Goal: Information Seeking & Learning: Learn about a topic

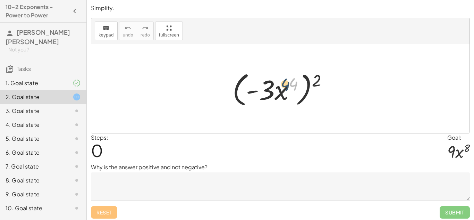
drag, startPoint x: 293, startPoint y: 84, endPoint x: 279, endPoint y: 86, distance: 13.9
click at [279, 86] on div at bounding box center [283, 89] width 108 height 40
drag, startPoint x: 319, startPoint y: 77, endPoint x: 302, endPoint y: 79, distance: 17.5
click at [302, 79] on div at bounding box center [283, 89] width 108 height 40
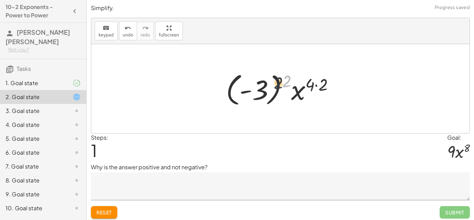
drag, startPoint x: 285, startPoint y: 82, endPoint x: 258, endPoint y: 88, distance: 27.4
click at [258, 88] on div at bounding box center [282, 88] width 121 height 39
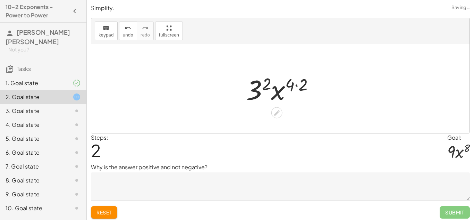
click at [297, 84] on div at bounding box center [283, 89] width 81 height 36
click at [243, 185] on textarea at bounding box center [280, 186] width 379 height 28
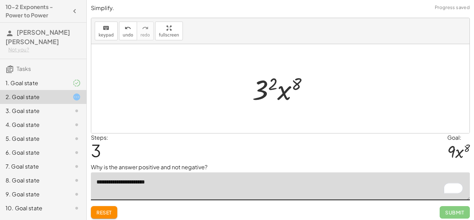
click at [106, 207] on button "Reset" at bounding box center [104, 212] width 26 height 12
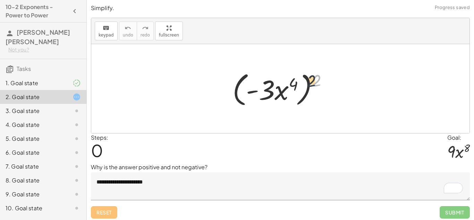
drag, startPoint x: 315, startPoint y: 77, endPoint x: 296, endPoint y: 78, distance: 19.2
click at [296, 78] on div at bounding box center [283, 89] width 108 height 40
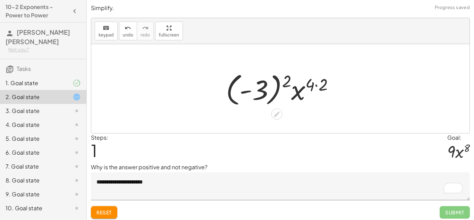
click at [317, 85] on div at bounding box center [282, 88] width 121 height 39
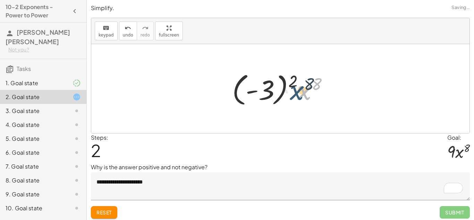
drag, startPoint x: 298, startPoint y: 80, endPoint x: 290, endPoint y: 80, distance: 7.6
click at [290, 80] on div at bounding box center [283, 88] width 109 height 39
drag, startPoint x: 292, startPoint y: 79, endPoint x: 268, endPoint y: 85, distance: 24.9
click at [268, 85] on div at bounding box center [283, 88] width 109 height 39
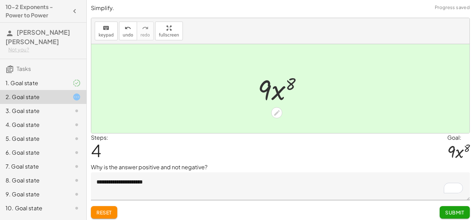
click at [167, 179] on textarea "**********" at bounding box center [280, 186] width 379 height 28
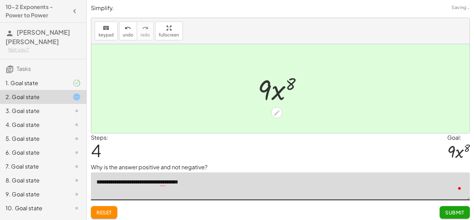
type textarea "**********"
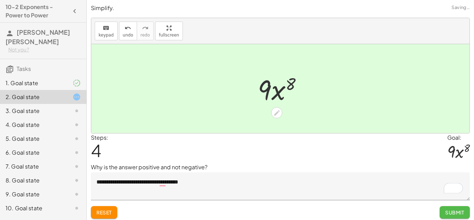
click at [454, 206] on button "Submit" at bounding box center [455, 212] width 30 height 12
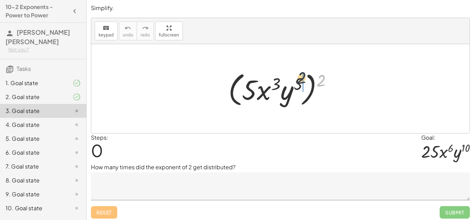
drag, startPoint x: 319, startPoint y: 81, endPoint x: 295, endPoint y: 79, distance: 23.4
click at [295, 79] on div at bounding box center [283, 89] width 116 height 40
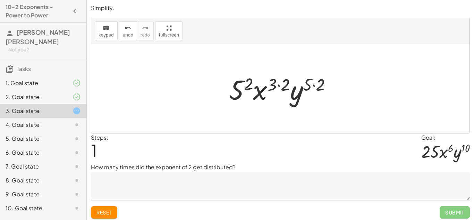
click at [318, 82] on div at bounding box center [283, 89] width 115 height 36
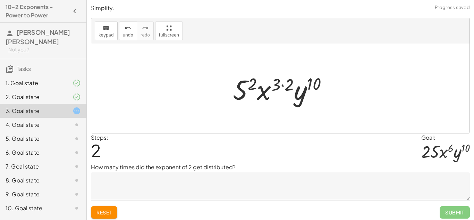
click at [293, 84] on div at bounding box center [282, 89] width 107 height 36
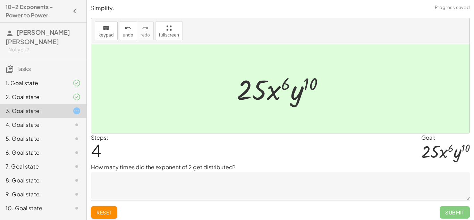
click at [222, 165] on p "How many times did the exponent of 2 get distributed?" at bounding box center [280, 167] width 379 height 8
click at [207, 178] on textarea at bounding box center [280, 186] width 379 height 28
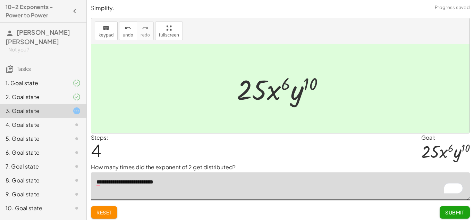
type textarea "**********"
click at [447, 212] on span "Submit" at bounding box center [454, 212] width 19 height 6
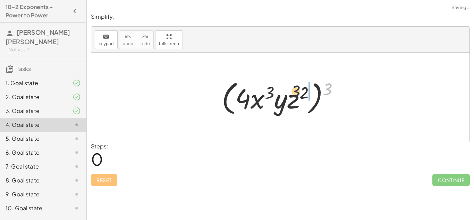
drag, startPoint x: 331, startPoint y: 87, endPoint x: 293, endPoint y: 89, distance: 37.9
click at [293, 89] on div at bounding box center [282, 97] width 129 height 40
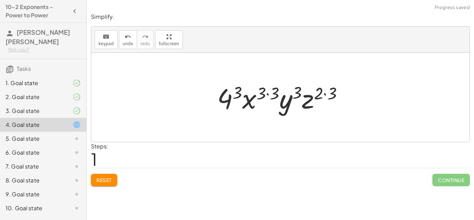
click at [324, 97] on div at bounding box center [283, 97] width 138 height 36
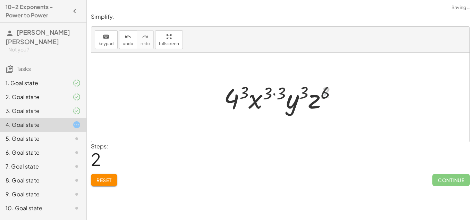
click at [304, 90] on div at bounding box center [282, 97] width 125 height 36
click at [302, 91] on div at bounding box center [282, 97] width 125 height 36
click at [275, 91] on div at bounding box center [282, 97] width 125 height 36
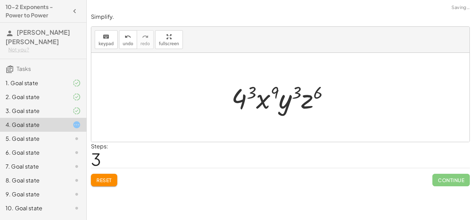
click at [251, 91] on div at bounding box center [283, 97] width 110 height 36
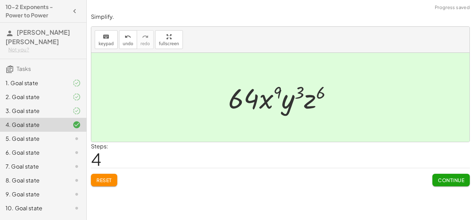
click at [455, 178] on span "Continue" at bounding box center [451, 180] width 26 height 6
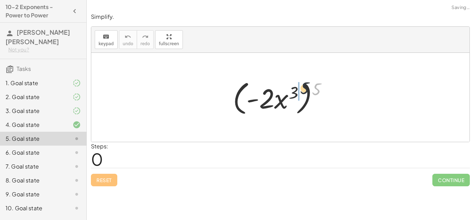
drag, startPoint x: 317, startPoint y: 90, endPoint x: 290, endPoint y: 91, distance: 26.7
click at [290, 91] on div at bounding box center [282, 97] width 107 height 40
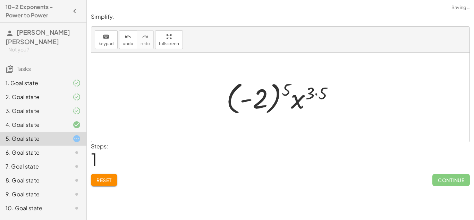
click at [312, 93] on div at bounding box center [283, 97] width 120 height 39
click at [313, 91] on div at bounding box center [283, 97] width 120 height 39
drag, startPoint x: 285, startPoint y: 86, endPoint x: 272, endPoint y: 91, distance: 13.9
click at [272, 91] on div at bounding box center [283, 97] width 120 height 39
drag, startPoint x: 287, startPoint y: 89, endPoint x: 259, endPoint y: 95, distance: 28.7
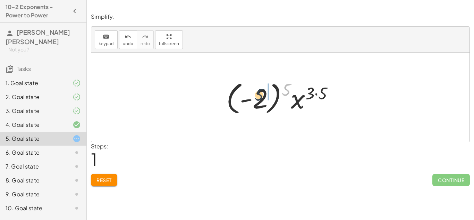
click at [259, 95] on div at bounding box center [283, 97] width 120 height 39
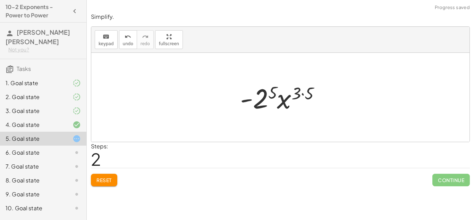
click at [305, 91] on div at bounding box center [283, 97] width 93 height 36
drag, startPoint x: 281, startPoint y: 89, endPoint x: 263, endPoint y: 98, distance: 20.0
click at [263, 98] on div at bounding box center [282, 97] width 85 height 36
drag, startPoint x: 276, startPoint y: 93, endPoint x: 266, endPoint y: 98, distance: 11.5
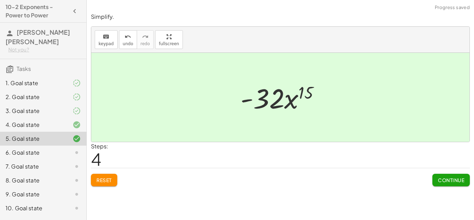
click at [440, 174] on button "Continue" at bounding box center [450, 180] width 37 height 12
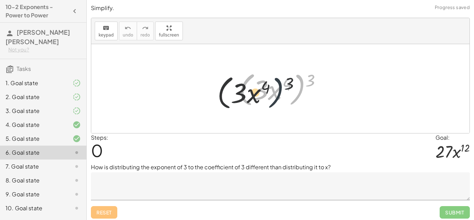
drag, startPoint x: 305, startPoint y: 81, endPoint x: 269, endPoint y: 87, distance: 36.2
click at [269, 87] on div at bounding box center [282, 89] width 95 height 40
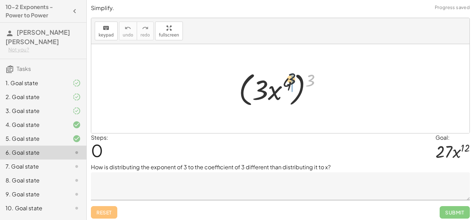
drag, startPoint x: 314, startPoint y: 79, endPoint x: 284, endPoint y: 79, distance: 30.5
click at [284, 79] on div at bounding box center [282, 89] width 95 height 40
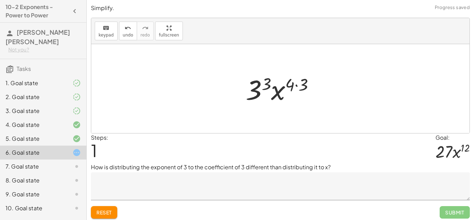
click at [298, 85] on div at bounding box center [282, 89] width 81 height 36
click at [275, 83] on div at bounding box center [283, 89] width 74 height 36
click at [267, 82] on div at bounding box center [283, 89] width 74 height 36
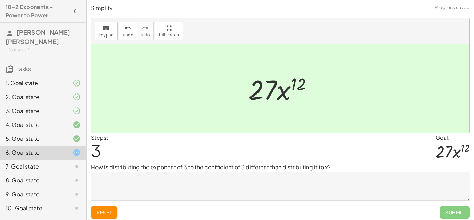
click at [210, 181] on textarea at bounding box center [280, 186] width 379 height 28
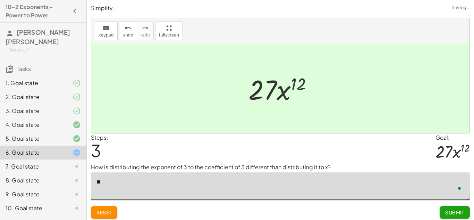
type textarea "*"
type textarea "**********"
click at [462, 213] on span "Submit" at bounding box center [454, 212] width 19 height 6
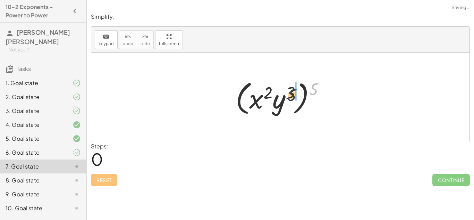
drag, startPoint x: 315, startPoint y: 83, endPoint x: 290, endPoint y: 90, distance: 25.5
click at [290, 90] on div at bounding box center [282, 97] width 101 height 40
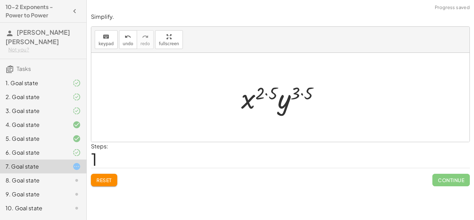
click at [303, 88] on div at bounding box center [283, 97] width 91 height 36
click at [303, 88] on div at bounding box center [283, 97] width 83 height 36
click at [273, 88] on div at bounding box center [283, 97] width 83 height 36
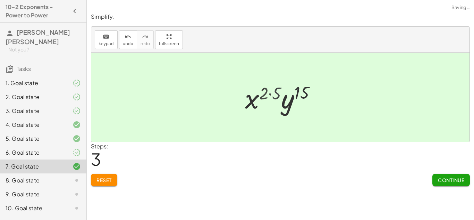
click at [273, 88] on div at bounding box center [282, 97] width 75 height 36
click at [445, 181] on span "Continue" at bounding box center [451, 180] width 26 height 6
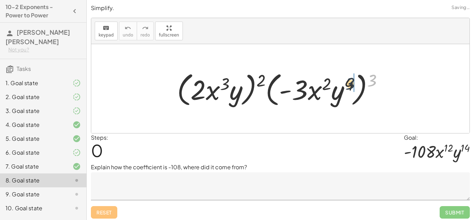
drag, startPoint x: 370, startPoint y: 79, endPoint x: 345, endPoint y: 83, distance: 24.9
click at [345, 83] on div at bounding box center [283, 89] width 219 height 40
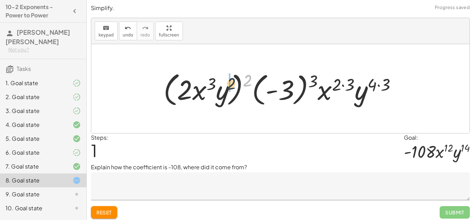
drag, startPoint x: 247, startPoint y: 76, endPoint x: 227, endPoint y: 80, distance: 20.6
click at [227, 80] on div at bounding box center [283, 89] width 246 height 40
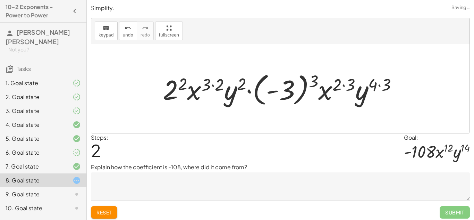
click at [376, 83] on div at bounding box center [282, 88] width 247 height 39
click at [377, 83] on div at bounding box center [282, 88] width 247 height 39
click at [375, 87] on div at bounding box center [282, 88] width 247 height 39
click at [364, 90] on div at bounding box center [282, 88] width 247 height 39
click at [388, 81] on div at bounding box center [282, 88] width 247 height 39
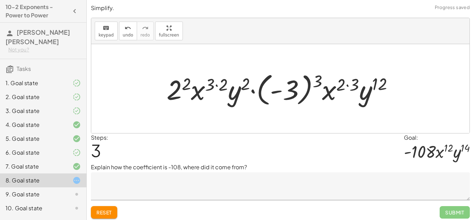
click at [347, 81] on div at bounding box center [282, 88] width 239 height 39
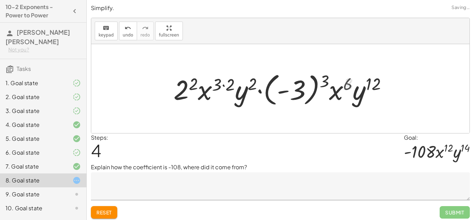
click at [323, 77] on div at bounding box center [283, 88] width 226 height 39
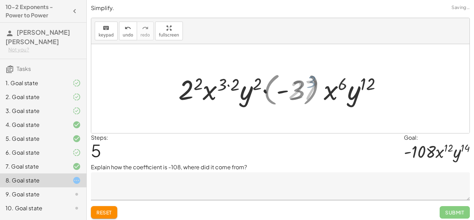
click at [323, 77] on div at bounding box center [282, 89] width 201 height 36
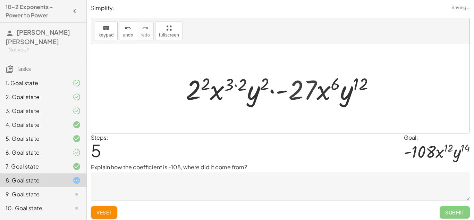
click at [301, 83] on div at bounding box center [282, 89] width 201 height 36
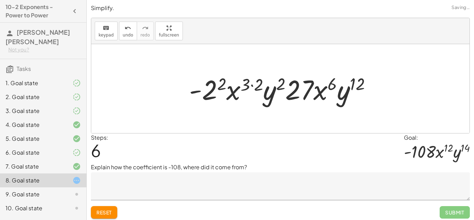
click at [294, 84] on div at bounding box center [283, 89] width 195 height 36
click at [274, 78] on div at bounding box center [283, 89] width 195 height 36
click at [254, 82] on div at bounding box center [283, 89] width 195 height 36
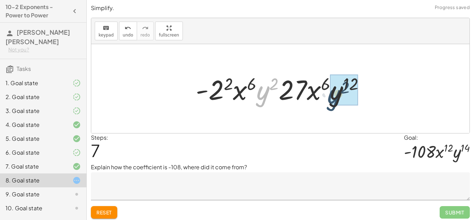
drag, startPoint x: 261, startPoint y: 90, endPoint x: 337, endPoint y: 94, distance: 76.1
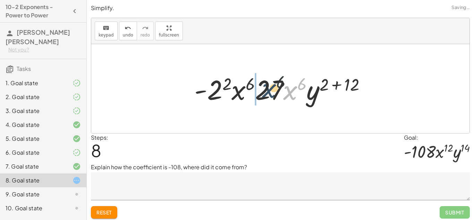
drag, startPoint x: 285, startPoint y: 94, endPoint x: 246, endPoint y: 90, distance: 39.1
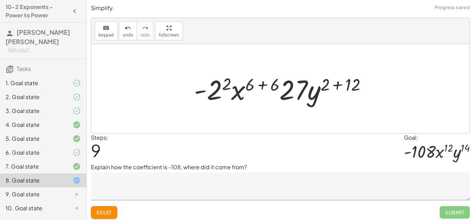
click at [268, 83] on div at bounding box center [283, 89] width 185 height 36
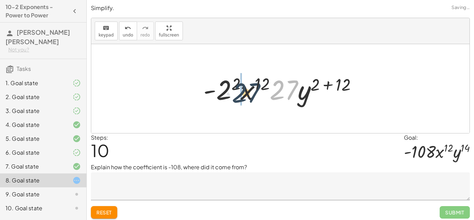
drag, startPoint x: 282, startPoint y: 87, endPoint x: 242, endPoint y: 90, distance: 39.7
click at [242, 90] on div at bounding box center [283, 89] width 166 height 36
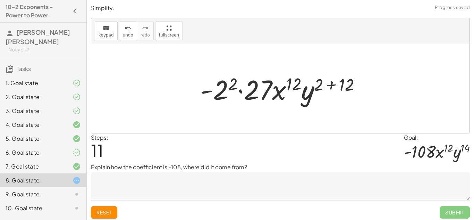
click at [270, 91] on div at bounding box center [283, 89] width 173 height 36
click at [283, 91] on div at bounding box center [283, 89] width 173 height 36
click at [244, 92] on div at bounding box center [283, 89] width 173 height 36
click at [230, 88] on div at bounding box center [283, 89] width 173 height 36
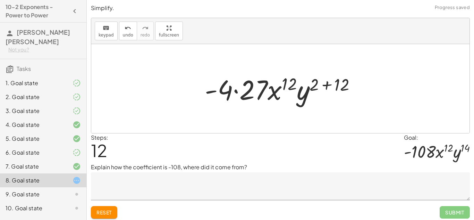
click at [329, 82] on div at bounding box center [282, 89] width 163 height 36
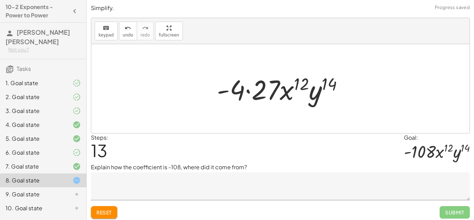
click at [299, 84] on div at bounding box center [282, 89] width 139 height 36
drag, startPoint x: 298, startPoint y: 85, endPoint x: 264, endPoint y: 90, distance: 34.0
click at [264, 90] on div at bounding box center [282, 89] width 139 height 36
click at [243, 91] on div at bounding box center [282, 89] width 139 height 36
click at [248, 92] on div at bounding box center [282, 89] width 139 height 36
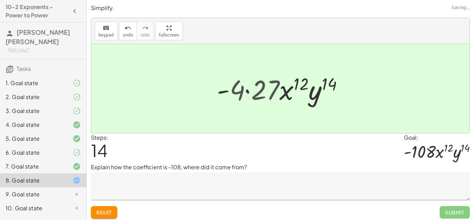
click at [248, 92] on div at bounding box center [282, 89] width 129 height 36
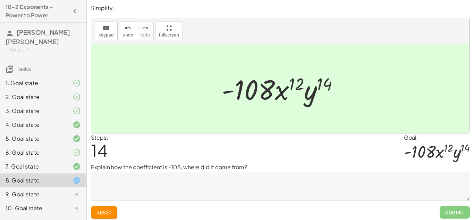
click at [104, 210] on span "Reset" at bounding box center [103, 212] width 15 height 6
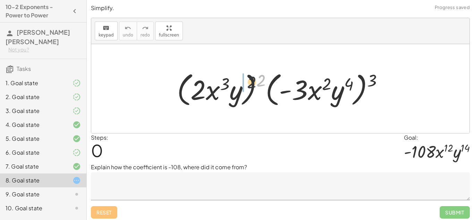
drag, startPoint x: 260, startPoint y: 81, endPoint x: 221, endPoint y: 89, distance: 39.3
click at [221, 89] on div at bounding box center [283, 89] width 219 height 40
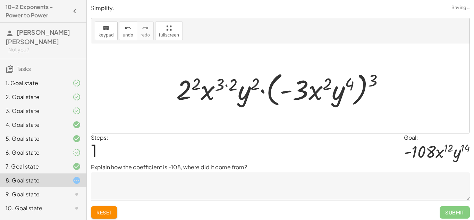
click at [217, 85] on div at bounding box center [283, 89] width 220 height 40
click at [225, 85] on div at bounding box center [283, 89] width 220 height 40
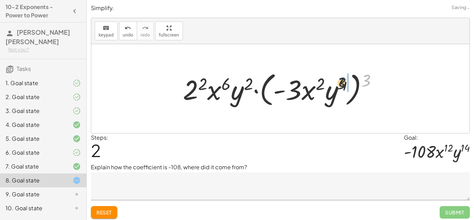
drag, startPoint x: 363, startPoint y: 81, endPoint x: 325, endPoint y: 86, distance: 38.2
click at [325, 86] on div at bounding box center [282, 89] width 207 height 40
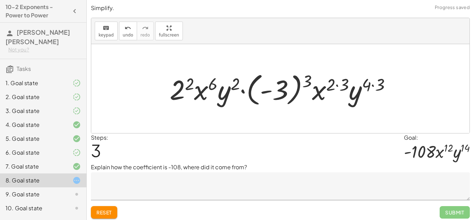
click at [379, 85] on div at bounding box center [283, 88] width 234 height 39
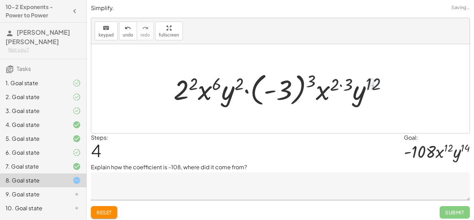
click at [340, 84] on div at bounding box center [283, 88] width 226 height 39
click at [340, 84] on div at bounding box center [283, 88] width 213 height 39
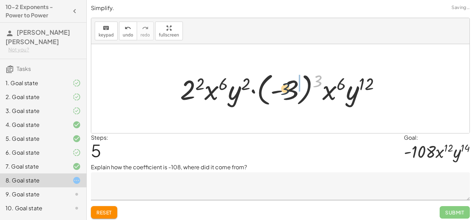
drag, startPoint x: 321, startPoint y: 80, endPoint x: 286, endPoint y: 90, distance: 35.6
click at [286, 90] on div at bounding box center [283, 88] width 213 height 39
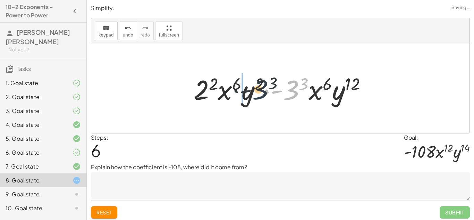
drag, startPoint x: 298, startPoint y: 90, endPoint x: 220, endPoint y: 89, distance: 77.7
click at [220, 89] on div at bounding box center [282, 89] width 185 height 36
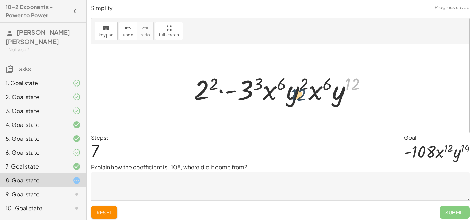
drag, startPoint x: 347, startPoint y: 84, endPoint x: 291, endPoint y: 95, distance: 57.0
click at [291, 95] on div at bounding box center [282, 89] width 185 height 36
drag, startPoint x: 339, startPoint y: 96, endPoint x: 299, endPoint y: 92, distance: 39.8
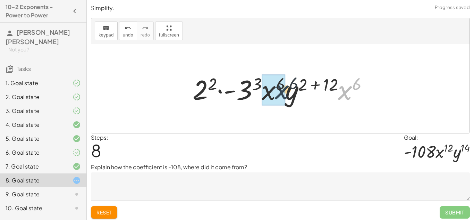
drag, startPoint x: 346, startPoint y: 91, endPoint x: 257, endPoint y: 86, distance: 89.3
click at [257, 86] on div at bounding box center [283, 89] width 188 height 36
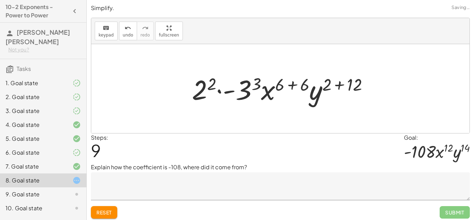
click at [296, 83] on div at bounding box center [282, 89] width 189 height 36
click at [296, 83] on div at bounding box center [283, 89] width 170 height 36
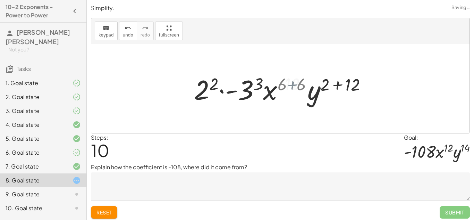
click at [296, 83] on div at bounding box center [283, 89] width 170 height 36
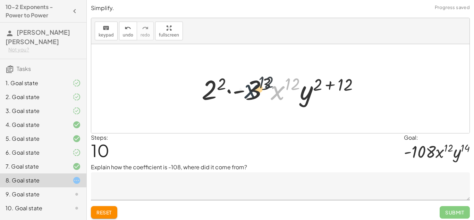
drag, startPoint x: 283, startPoint y: 88, endPoint x: 255, endPoint y: 87, distance: 28.5
click at [255, 87] on div at bounding box center [283, 89] width 170 height 36
click at [281, 91] on div at bounding box center [283, 89] width 170 height 36
click at [250, 83] on div at bounding box center [283, 89] width 170 height 36
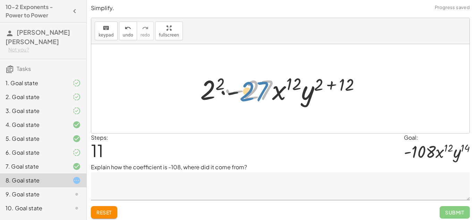
drag, startPoint x: 261, startPoint y: 85, endPoint x: 250, endPoint y: 85, distance: 10.8
click at [250, 85] on div at bounding box center [283, 89] width 173 height 36
click at [223, 83] on div at bounding box center [283, 89] width 173 height 36
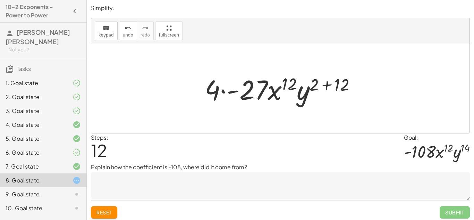
click at [244, 89] on div at bounding box center [282, 89] width 163 height 36
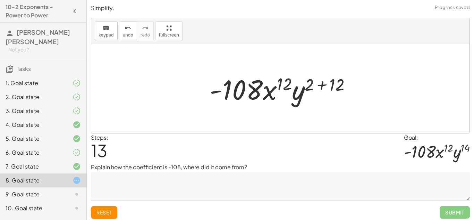
click at [286, 82] on div at bounding box center [283, 89] width 154 height 36
click at [334, 80] on div at bounding box center [283, 89] width 154 height 36
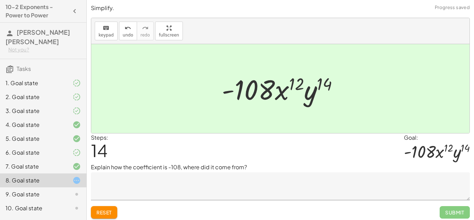
click at [213, 183] on textarea at bounding box center [280, 186] width 379 height 28
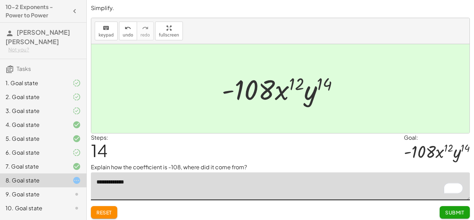
click at [152, 184] on textarea "**********" at bounding box center [280, 186] width 379 height 28
type textarea "**********"
click at [452, 207] on button "Submit" at bounding box center [455, 212] width 30 height 12
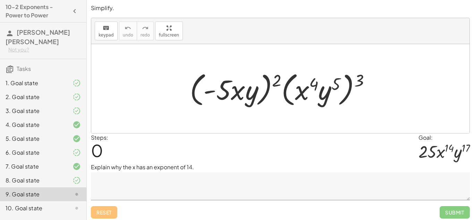
click at [359, 78] on div at bounding box center [282, 89] width 193 height 40
click at [360, 78] on div at bounding box center [282, 89] width 193 height 40
click at [358, 80] on div at bounding box center [282, 89] width 193 height 40
drag, startPoint x: 358, startPoint y: 80, endPoint x: 325, endPoint y: 83, distance: 33.1
click at [325, 83] on div at bounding box center [282, 89] width 193 height 40
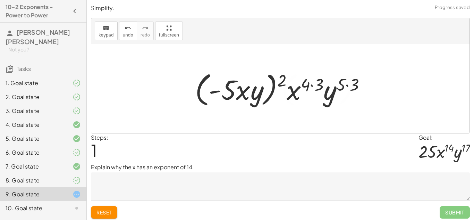
click at [343, 81] on div at bounding box center [283, 89] width 183 height 40
click at [346, 82] on div at bounding box center [283, 89] width 183 height 40
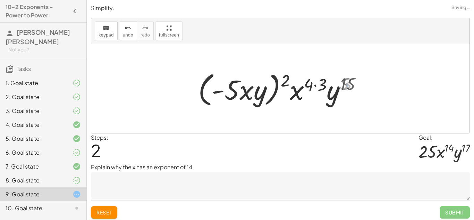
click at [317, 81] on div at bounding box center [282, 89] width 175 height 40
click at [317, 81] on div at bounding box center [283, 89] width 168 height 40
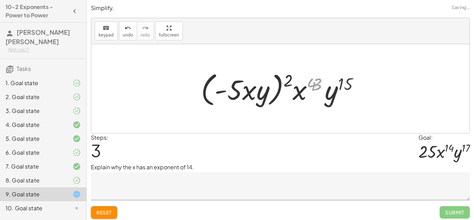
click at [317, 81] on div at bounding box center [283, 89] width 168 height 40
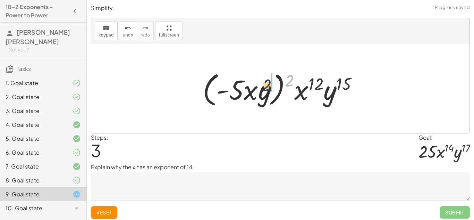
drag, startPoint x: 288, startPoint y: 79, endPoint x: 264, endPoint y: 85, distance: 24.9
click at [264, 85] on div at bounding box center [283, 89] width 168 height 40
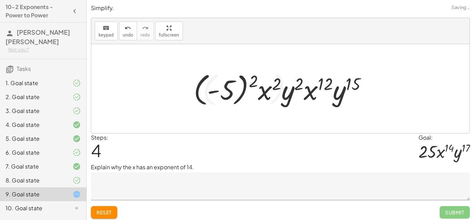
click at [296, 80] on div at bounding box center [283, 88] width 186 height 39
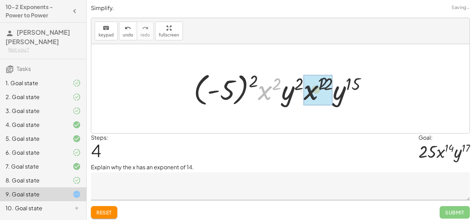
drag, startPoint x: 265, startPoint y: 91, endPoint x: 316, endPoint y: 91, distance: 51.7
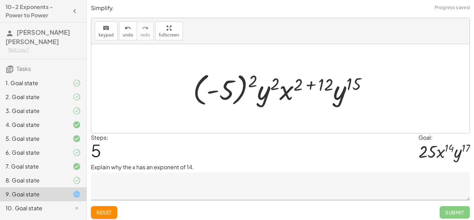
click at [311, 84] on div at bounding box center [282, 88] width 187 height 39
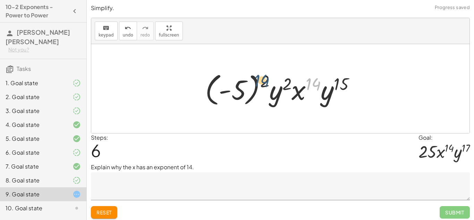
drag, startPoint x: 321, startPoint y: 88, endPoint x: 268, endPoint y: 85, distance: 52.8
click at [268, 85] on div at bounding box center [283, 88] width 162 height 39
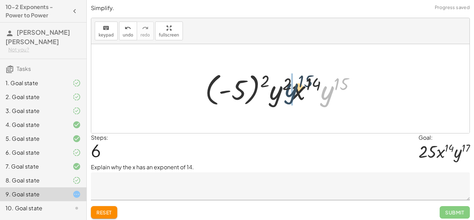
drag, startPoint x: 325, startPoint y: 94, endPoint x: 278, endPoint y: 90, distance: 47.0
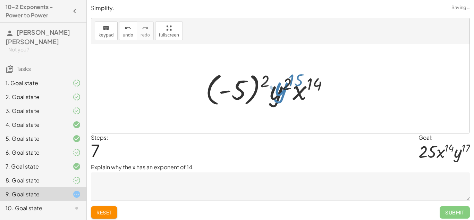
click at [264, 82] on div at bounding box center [283, 88] width 165 height 39
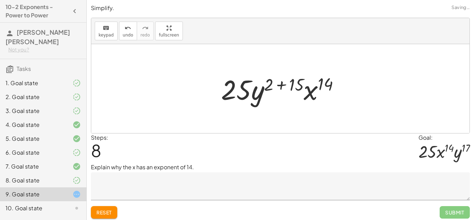
click at [155, 170] on p "Explain why the x has an exponent of 14." at bounding box center [280, 167] width 379 height 8
click at [141, 177] on textarea at bounding box center [280, 186] width 379 height 28
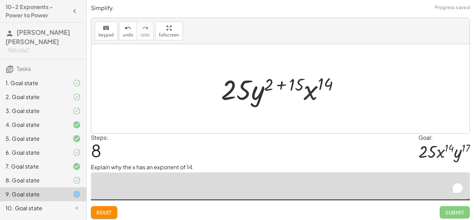
click at [141, 177] on textarea "To enrich screen reader interactions, please activate Accessibility in Grammarl…" at bounding box center [280, 186] width 379 height 28
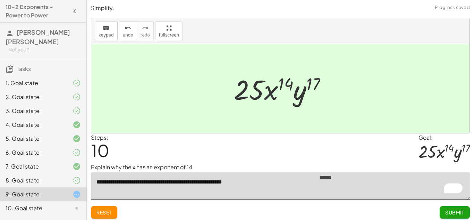
click at [469, 210] on button "Submit" at bounding box center [455, 212] width 30 height 12
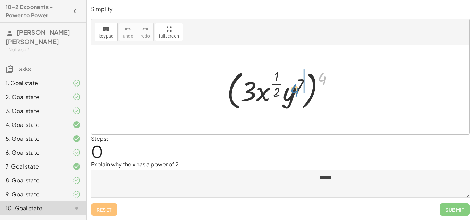
drag, startPoint x: 323, startPoint y: 78, endPoint x: 296, endPoint y: 90, distance: 29.8
click at [296, 90] on div at bounding box center [282, 89] width 119 height 45
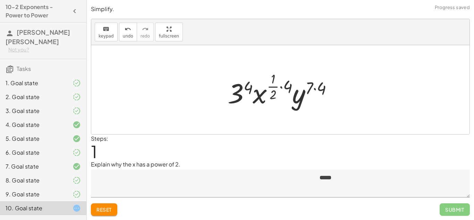
click at [320, 87] on div at bounding box center [283, 89] width 118 height 41
click at [288, 85] on div at bounding box center [283, 89] width 116 height 41
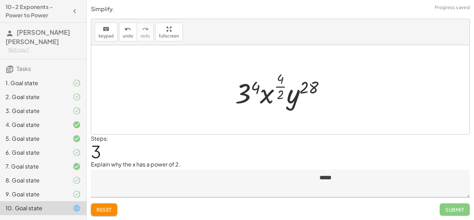
click at [281, 84] on div at bounding box center [282, 89] width 103 height 41
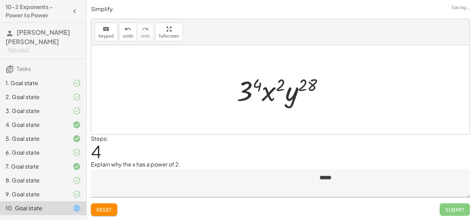
click at [175, 190] on textarea at bounding box center [280, 183] width 379 height 28
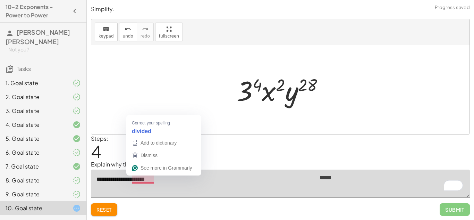
click at [139, 179] on textarea "**********" at bounding box center [280, 183] width 379 height 28
click at [145, 176] on textarea "**********" at bounding box center [280, 183] width 379 height 28
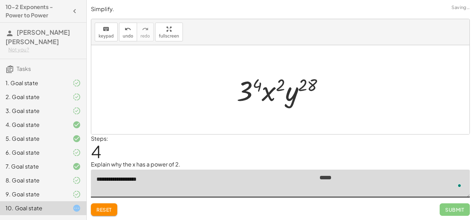
click at [166, 177] on textarea "**********" at bounding box center [280, 183] width 379 height 28
click at [283, 83] on div at bounding box center [283, 90] width 100 height 36
drag, startPoint x: 255, startPoint y: 84, endPoint x: 240, endPoint y: 91, distance: 16.5
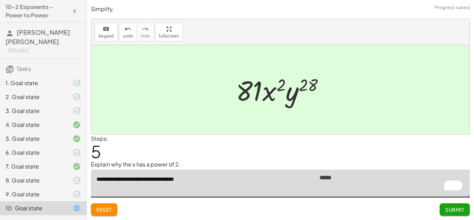
type textarea "**********"
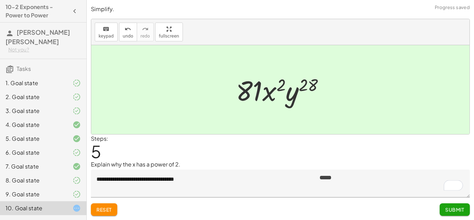
click at [0, 0] on div "**********" at bounding box center [0, 0] width 0 height 0
click at [452, 212] on button "Submit" at bounding box center [455, 209] width 30 height 12
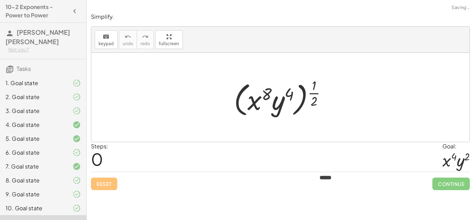
scroll to position [26, 0]
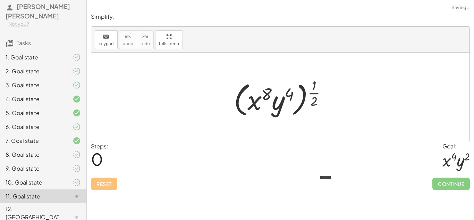
click at [313, 78] on div at bounding box center [282, 97] width 105 height 43
click at [314, 87] on div at bounding box center [282, 97] width 105 height 43
click at [284, 95] on div at bounding box center [282, 97] width 105 height 43
drag, startPoint x: 260, startPoint y: 98, endPoint x: 296, endPoint y: 100, distance: 36.5
click at [296, 100] on div at bounding box center [282, 97] width 105 height 43
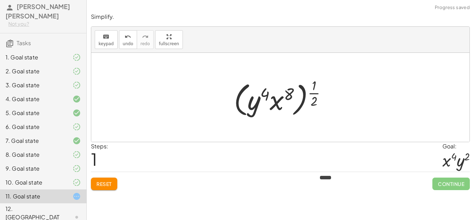
click at [314, 91] on div at bounding box center [282, 97] width 105 height 43
click at [313, 88] on div at bounding box center [282, 97] width 105 height 43
drag, startPoint x: 314, startPoint y: 90, endPoint x: 289, endPoint y: 94, distance: 25.2
click at [289, 94] on div at bounding box center [282, 97] width 105 height 43
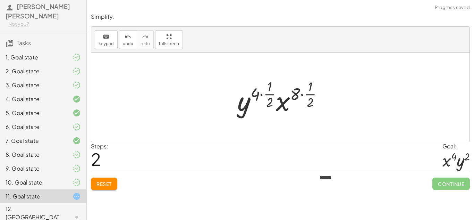
click at [308, 93] on div at bounding box center [283, 97] width 98 height 41
click at [304, 94] on div at bounding box center [283, 97] width 98 height 41
click at [301, 94] on div at bounding box center [282, 97] width 85 height 41
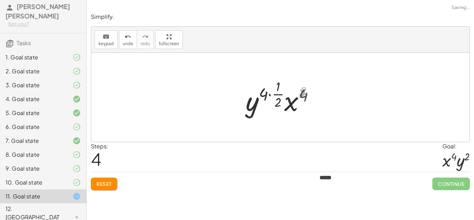
click at [280, 93] on div at bounding box center [283, 97] width 81 height 41
click at [280, 93] on div at bounding box center [283, 97] width 90 height 36
click at [278, 93] on div at bounding box center [283, 97] width 65 height 36
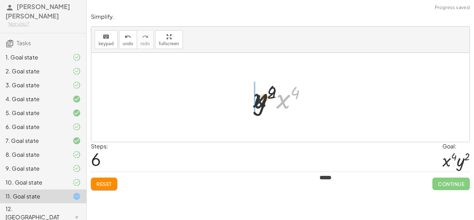
drag, startPoint x: 286, startPoint y: 103, endPoint x: 257, endPoint y: 102, distance: 28.8
click at [257, 102] on div at bounding box center [283, 97] width 65 height 36
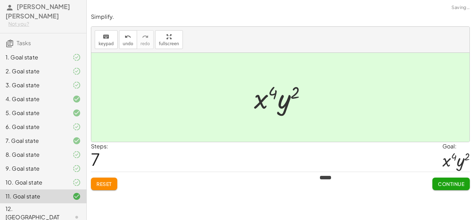
click at [454, 168] on div at bounding box center [455, 159] width 27 height 19
click at [452, 185] on span "Continue" at bounding box center [451, 183] width 26 height 6
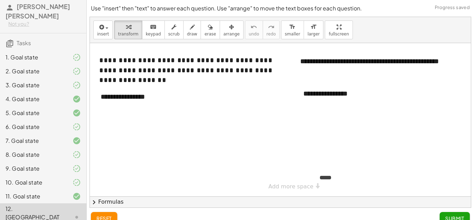
click at [189, 102] on div "**********" at bounding box center [146, 97] width 104 height 24
click at [364, 94] on div "**********" at bounding box center [348, 94] width 104 height 24
